Goal: Use online tool/utility: Utilize a website feature to perform a specific function

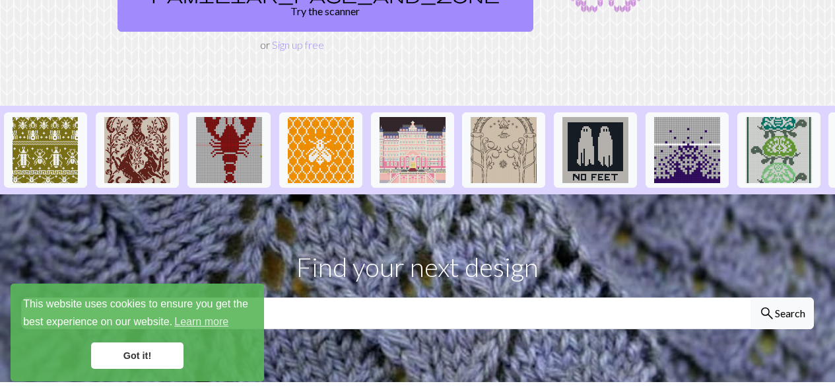
scroll to position [36, 0]
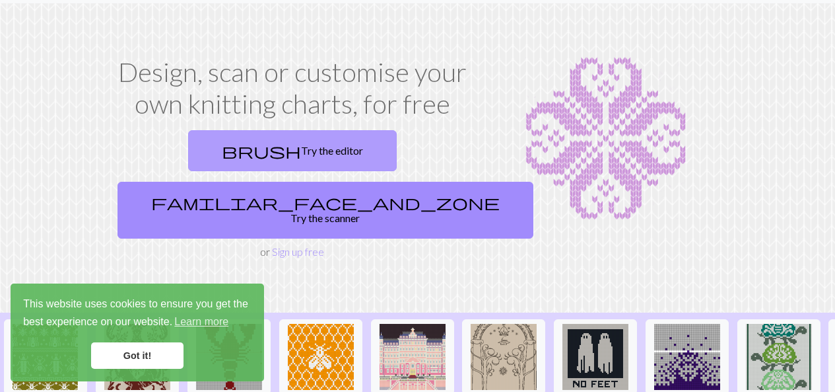
click at [197, 148] on link "brush Try the editor" at bounding box center [292, 150] width 209 height 41
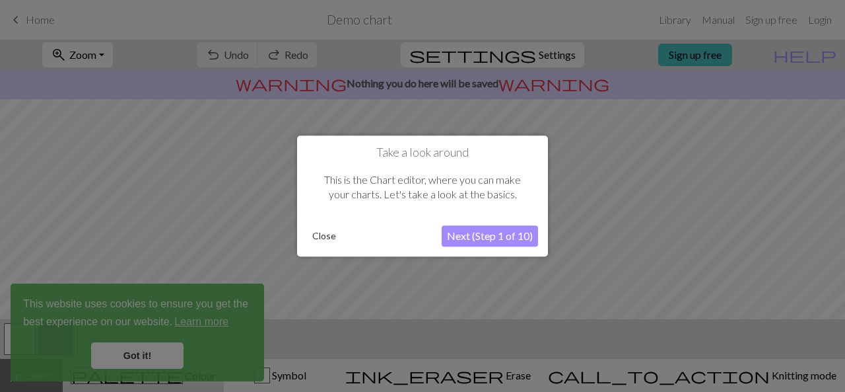
click at [473, 241] on button "Next (Step 1 of 10)" at bounding box center [490, 235] width 96 height 21
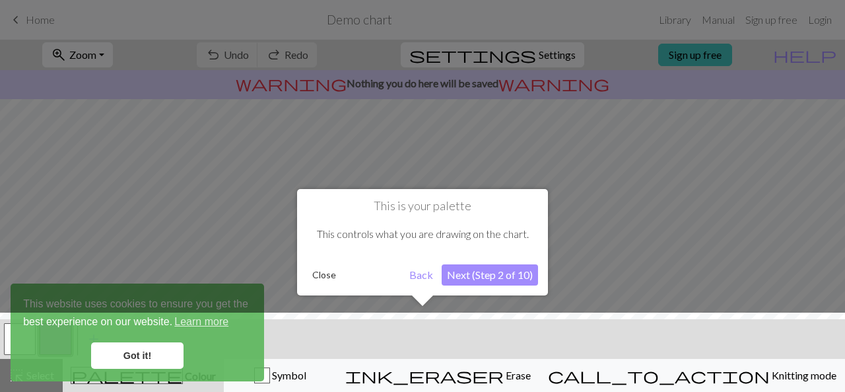
click at [423, 277] on button "Back" at bounding box center [421, 274] width 34 height 21
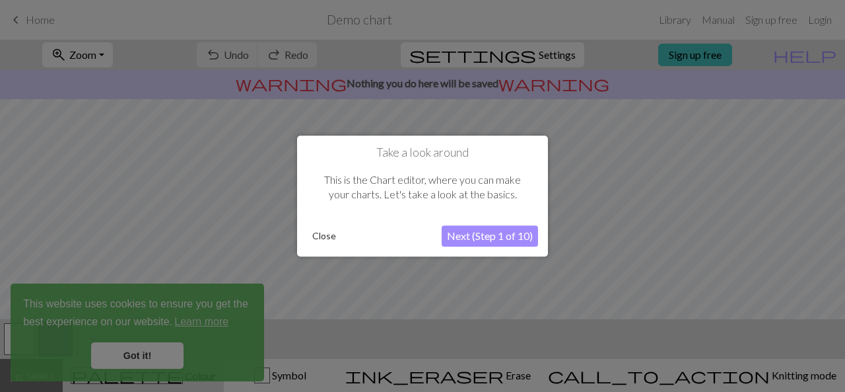
click at [465, 238] on button "Next (Step 1 of 10)" at bounding box center [490, 235] width 96 height 21
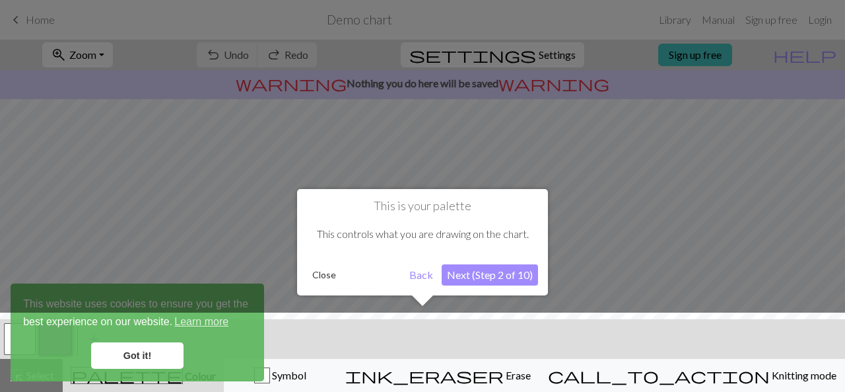
click at [470, 267] on button "Next (Step 2 of 10)" at bounding box center [490, 274] width 96 height 21
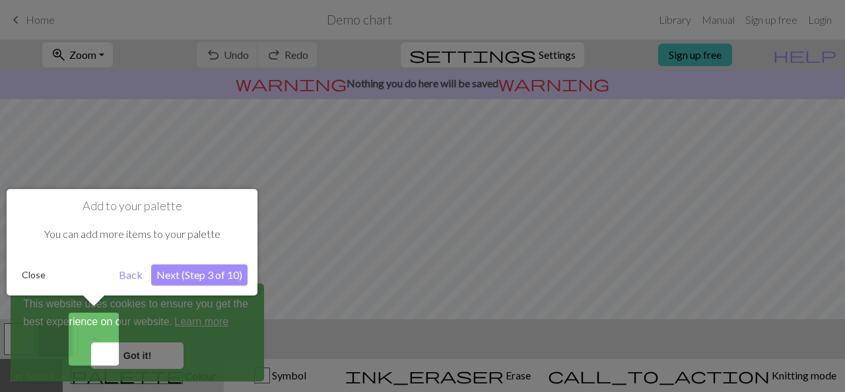
drag, startPoint x: 209, startPoint y: 258, endPoint x: 207, endPoint y: 268, distance: 10.3
click at [209, 260] on div "Add to your palette You can add more items to your palette Close Back Next (Ste…" at bounding box center [132, 242] width 251 height 106
click at [207, 268] on button "Next (Step 3 of 10)" at bounding box center [199, 274] width 96 height 21
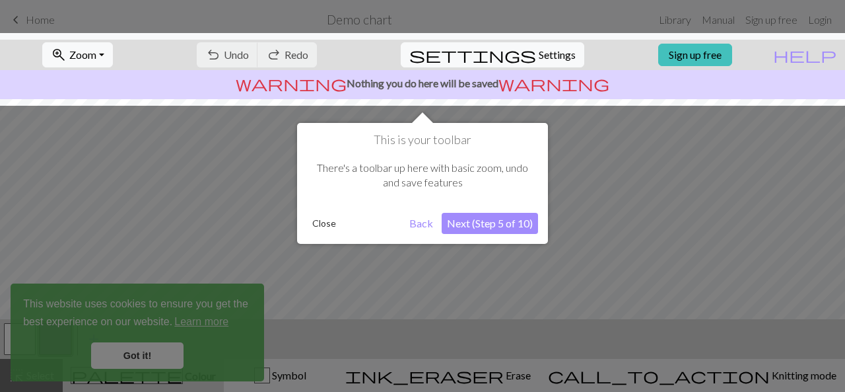
click at [493, 220] on button "Next (Step 5 of 10)" at bounding box center [490, 223] width 96 height 21
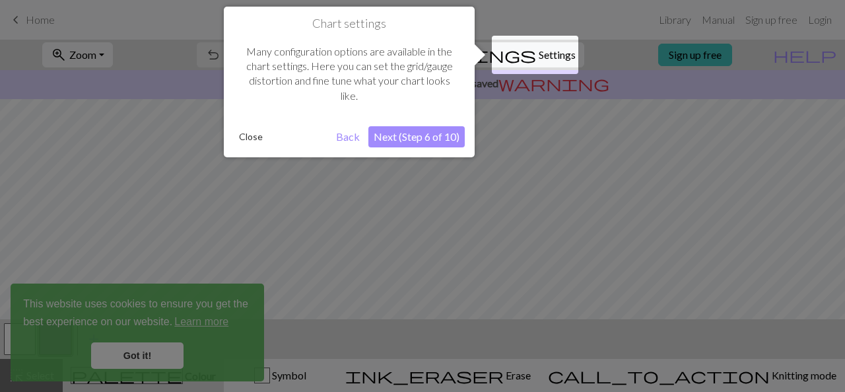
click at [435, 124] on div "Chart settings Many configuration options are available in the chart settings. …" at bounding box center [349, 82] width 251 height 151
click at [432, 137] on button "Next (Step 6 of 10)" at bounding box center [417, 136] width 96 height 21
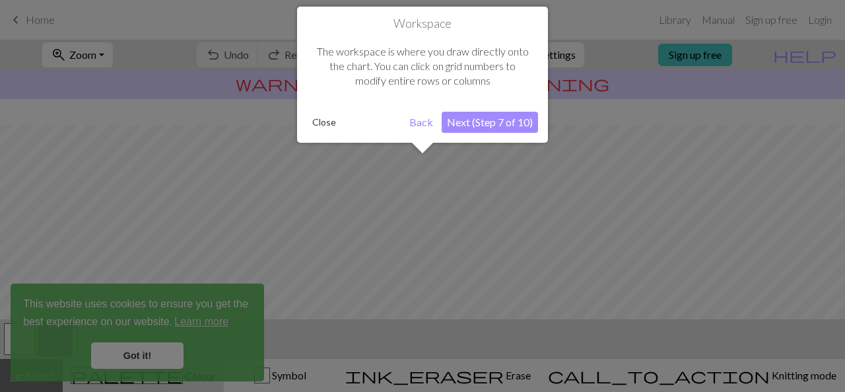
scroll to position [79, 0]
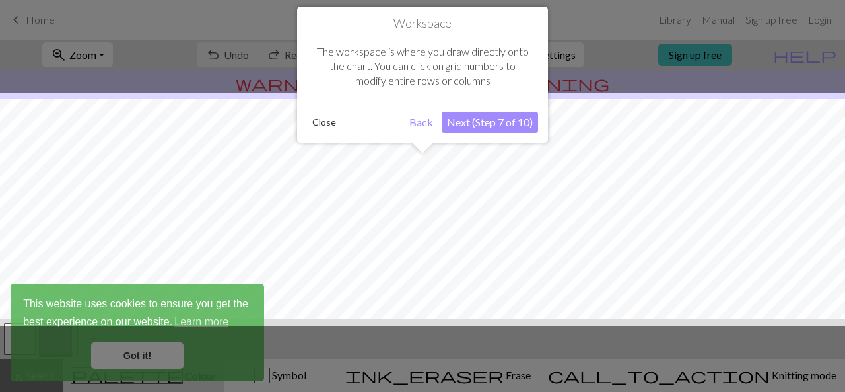
click at [470, 125] on button "Next (Step 7 of 10)" at bounding box center [490, 122] width 96 height 21
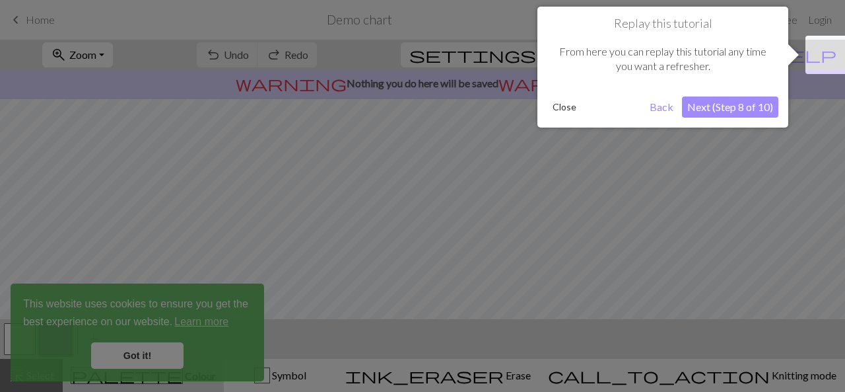
click at [705, 114] on button "Next (Step 8 of 10)" at bounding box center [730, 106] width 96 height 21
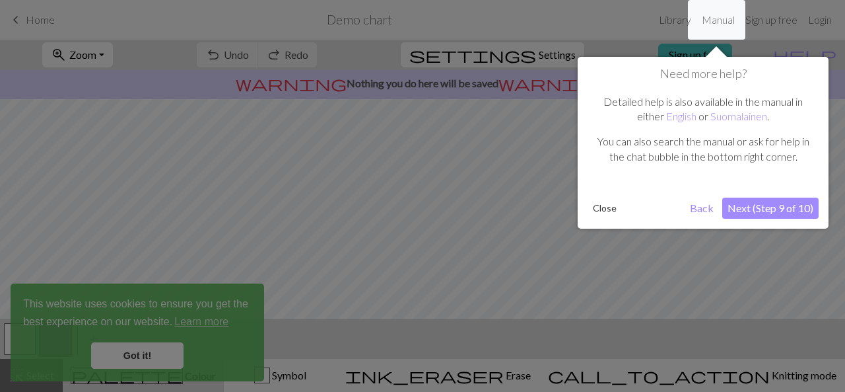
click at [742, 203] on button "Next (Step 9 of 10)" at bounding box center [771, 207] width 96 height 21
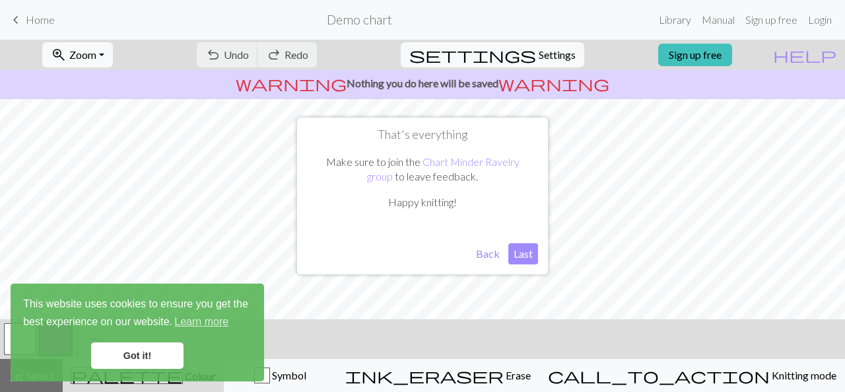
click at [522, 254] on button "Last" at bounding box center [524, 253] width 30 height 21
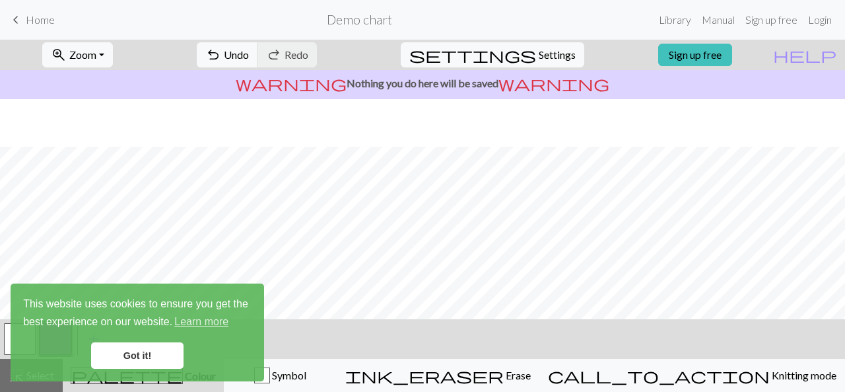
scroll to position [48, 0]
click at [114, 354] on link "Got it!" at bounding box center [137, 355] width 92 height 26
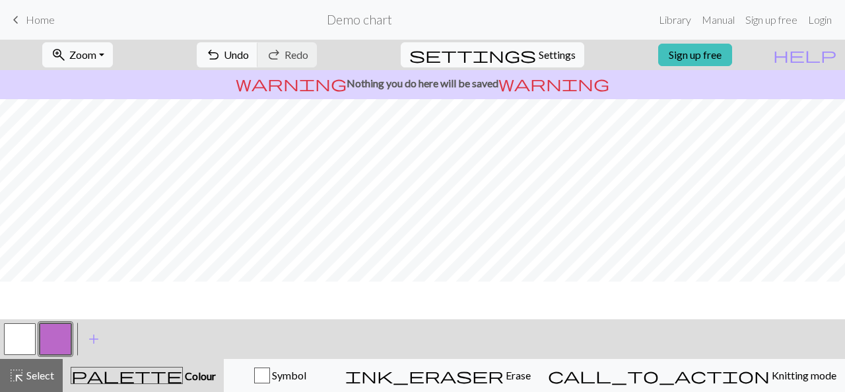
scroll to position [0, 0]
